Goal: Task Accomplishment & Management: Complete application form

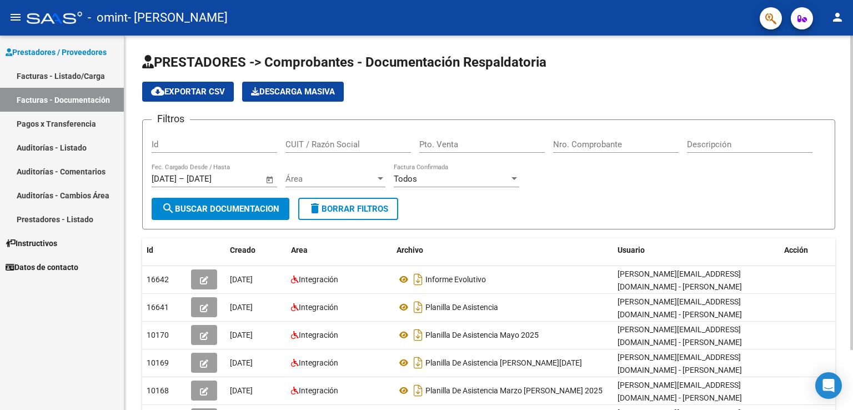
click at [853, 0] on html "menu - omint - [PERSON_NAME] person Prestadores / Proveedores Facturas - Listad…" at bounding box center [426, 205] width 853 height 410
click at [83, 78] on link "Facturas - Listado/Carga" at bounding box center [62, 76] width 124 height 24
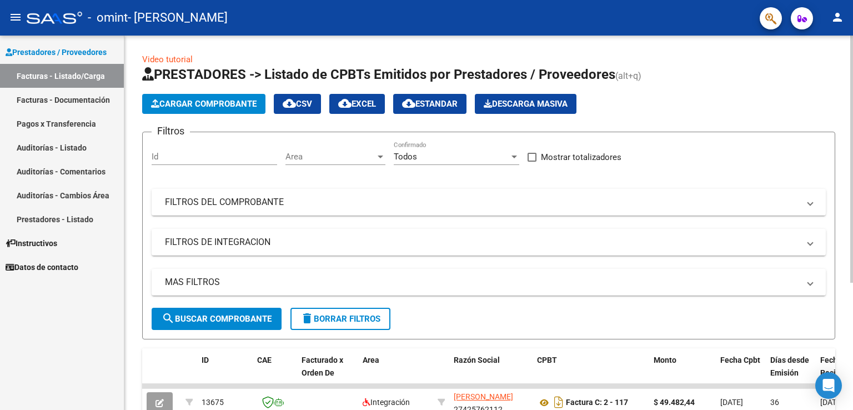
click at [255, 85] on app-list-header "PRESTADORES -> Listado de CPBTs Emitidos por Prestadores / Proveedores (alt+q) …" at bounding box center [488, 203] width 693 height 274
click at [237, 101] on span "Cargar Comprobante" at bounding box center [204, 104] width 106 height 10
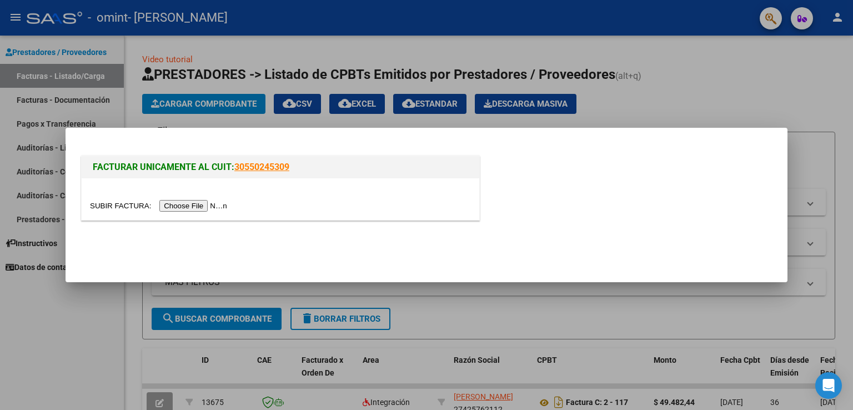
click at [200, 209] on input "file" at bounding box center [160, 206] width 141 height 12
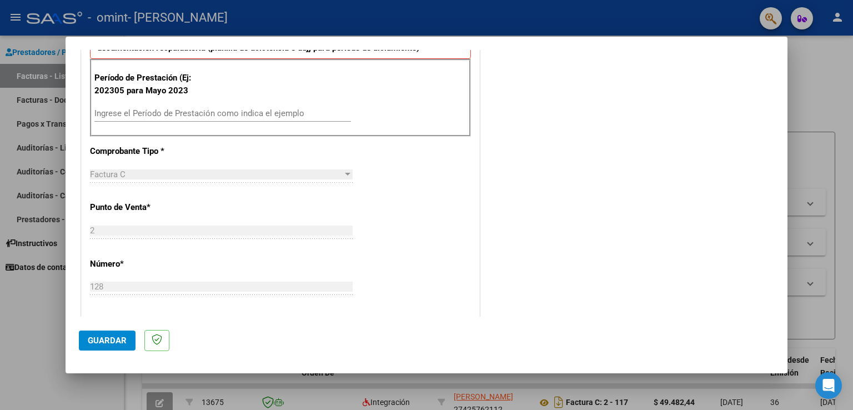
scroll to position [312, 0]
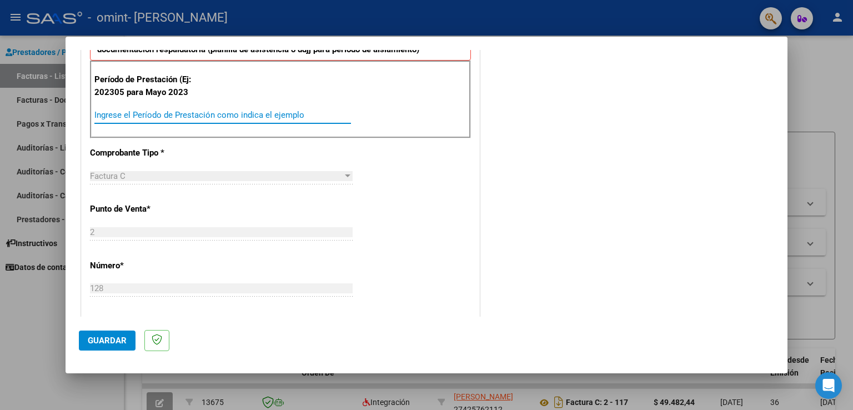
click at [267, 114] on input "Ingrese el Período de Prestación como indica el ejemplo" at bounding box center [222, 115] width 257 height 10
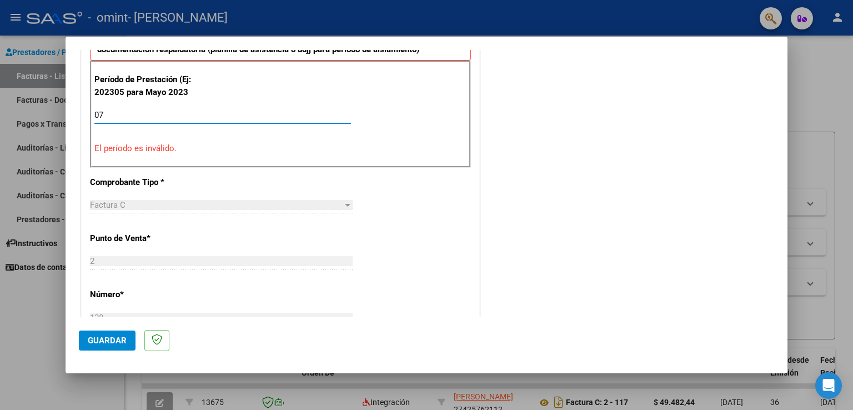
type input "0"
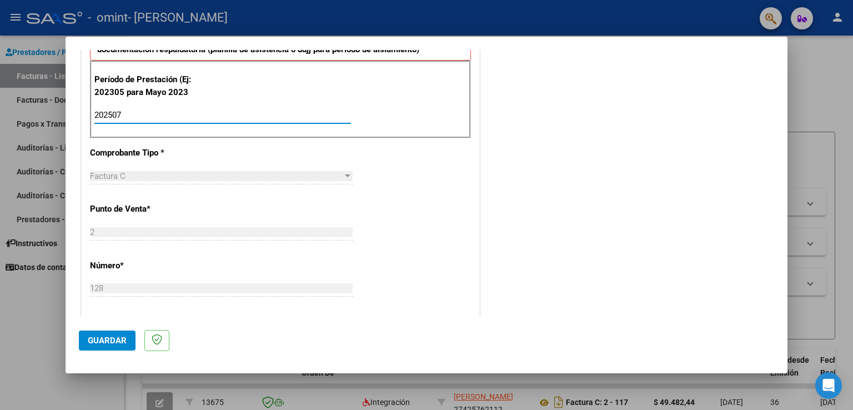
type input "202507"
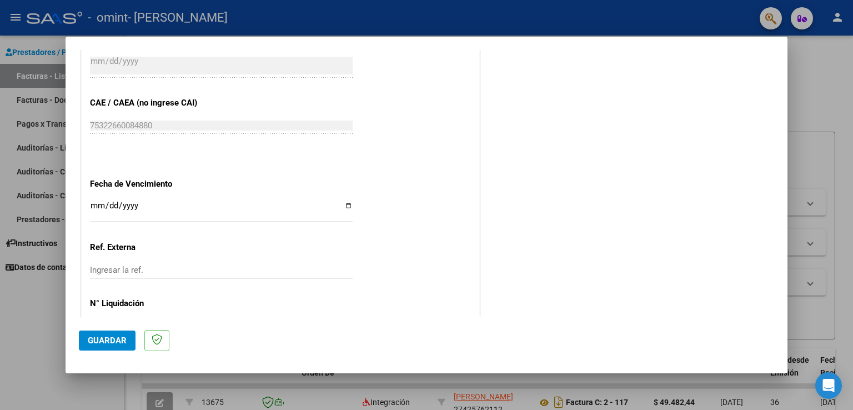
scroll to position [689, 0]
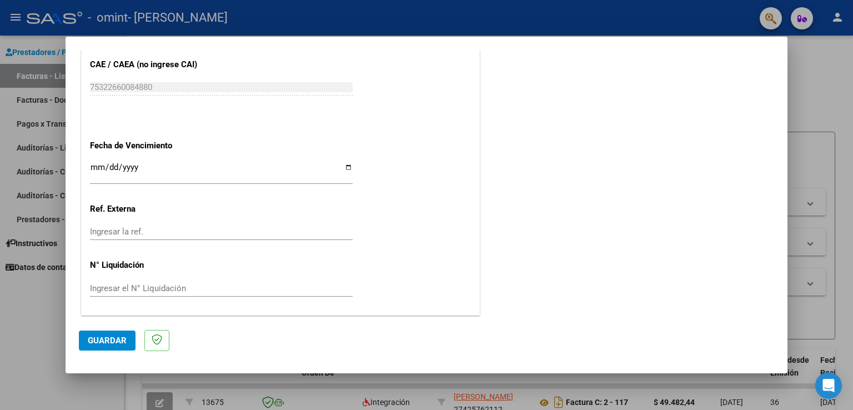
click at [348, 166] on input "Ingresar la fecha" at bounding box center [221, 172] width 263 height 18
click at [345, 166] on input "Ingresar la fecha" at bounding box center [221, 172] width 263 height 18
type input "[DATE]"
click at [104, 343] on span "Guardar" at bounding box center [107, 340] width 39 height 10
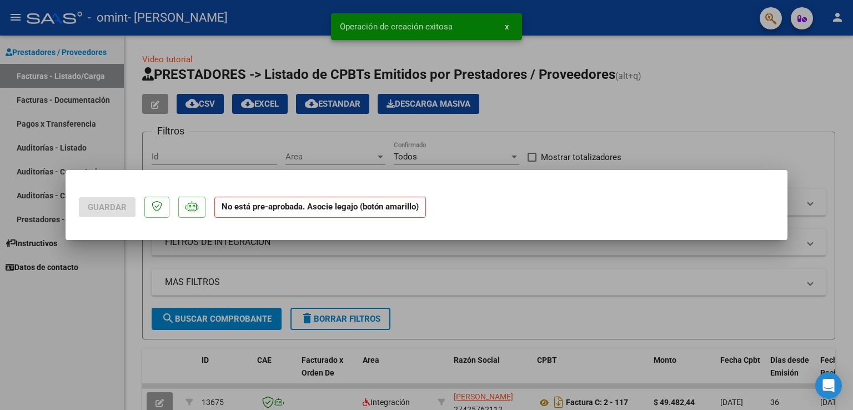
scroll to position [0, 0]
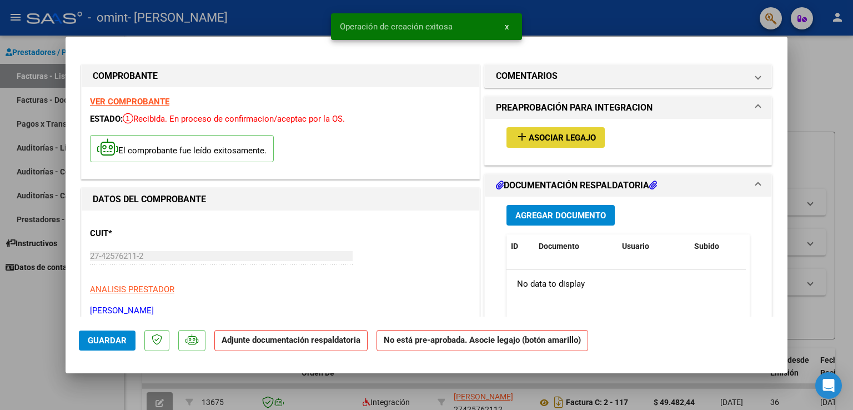
click at [533, 136] on span "Asociar Legajo" at bounding box center [562, 138] width 67 height 10
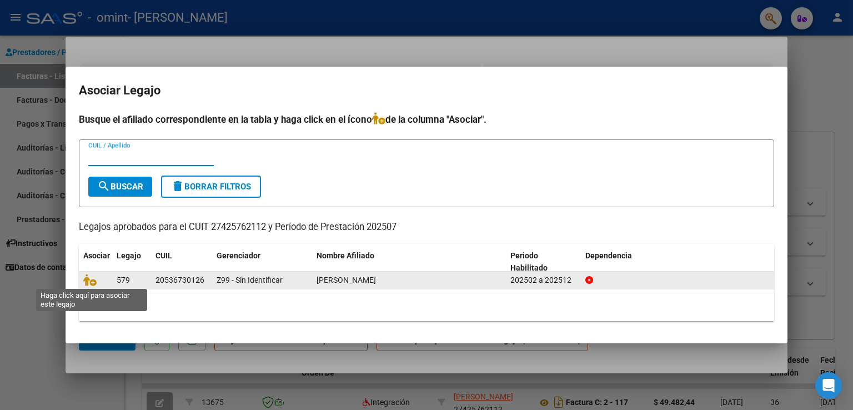
click at [97, 282] on span at bounding box center [91, 279] width 17 height 9
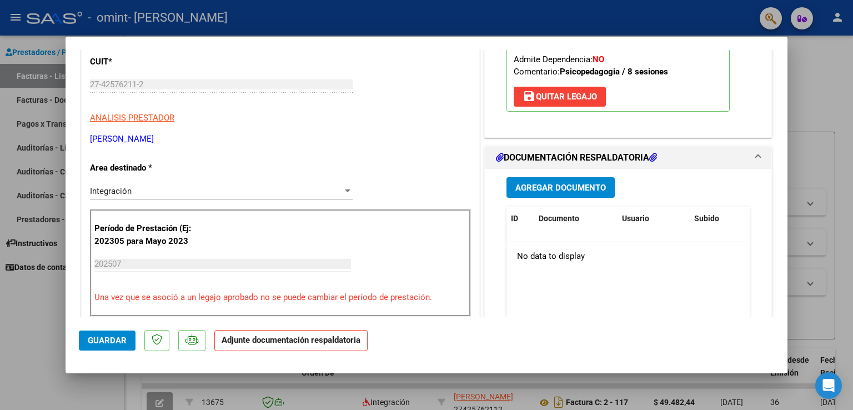
scroll to position [173, 0]
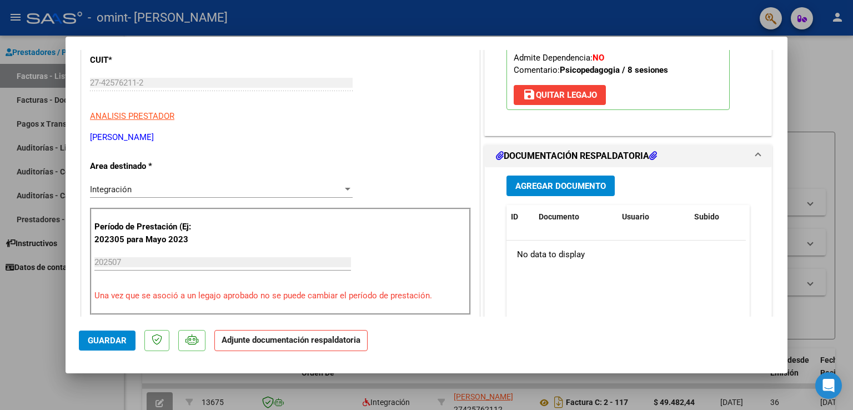
click at [582, 193] on button "Agregar Documento" at bounding box center [561, 186] width 108 height 21
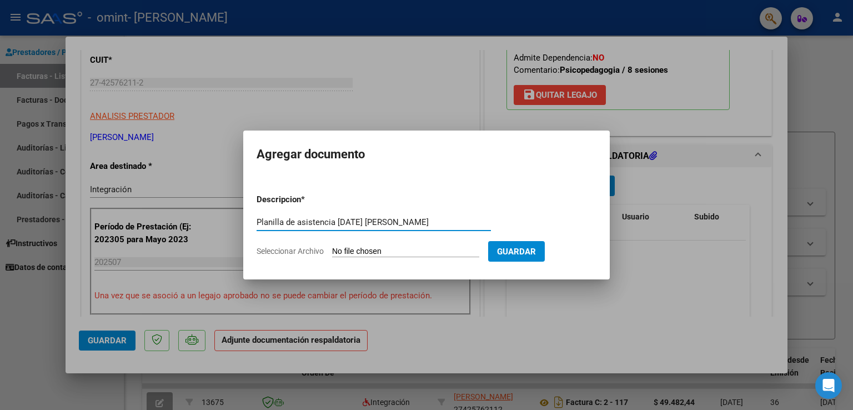
type input "Planilla de asistencia [DATE] [PERSON_NAME]"
click at [382, 249] on input "Seleccionar Archivo" at bounding box center [405, 252] width 147 height 11
click at [358, 252] on input "Seleccionar Archivo" at bounding box center [405, 252] width 147 height 11
type input "C:\fakepath\PA [PERSON_NAME] [DATE].pdf"
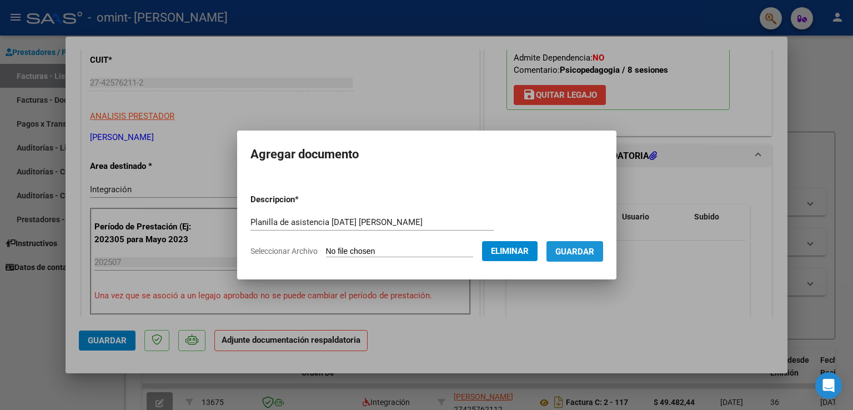
click at [592, 248] on span "Guardar" at bounding box center [574, 252] width 39 height 10
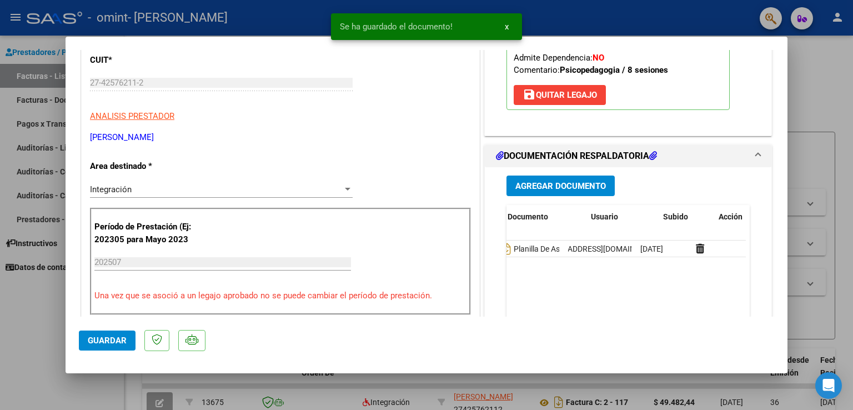
scroll to position [0, 55]
drag, startPoint x: 669, startPoint y: 260, endPoint x: 415, endPoint y: 338, distance: 264.9
click at [415, 338] on mat-dialog-container "COMPROBANTE VER COMPROBANTE ESTADO: Recibida. En proceso de confirmacion/acepta…" at bounding box center [427, 205] width 722 height 337
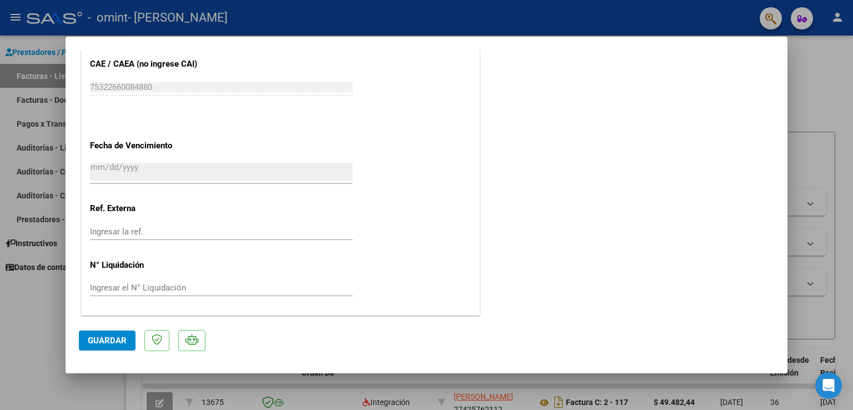
scroll to position [0, 0]
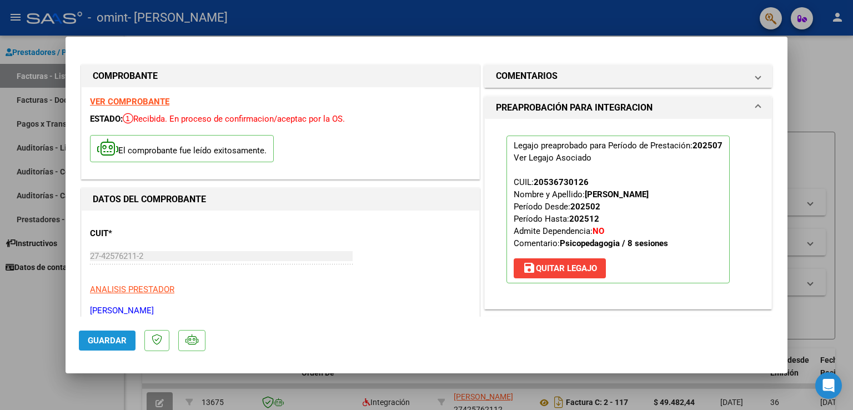
click at [89, 347] on button "Guardar" at bounding box center [107, 340] width 57 height 20
click at [106, 347] on button "Guardar" at bounding box center [107, 340] width 57 height 20
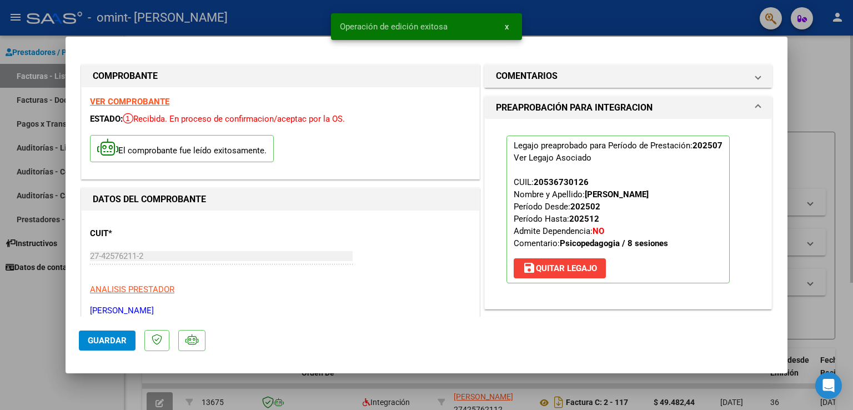
click at [818, 61] on div at bounding box center [426, 205] width 853 height 410
type input "$ 0,00"
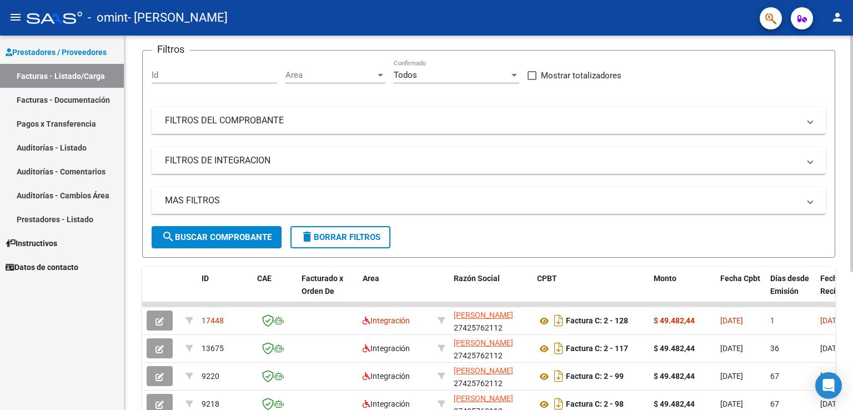
click at [853, 147] on div at bounding box center [851, 207] width 3 height 236
